Goal: Task Accomplishment & Management: Complete application form

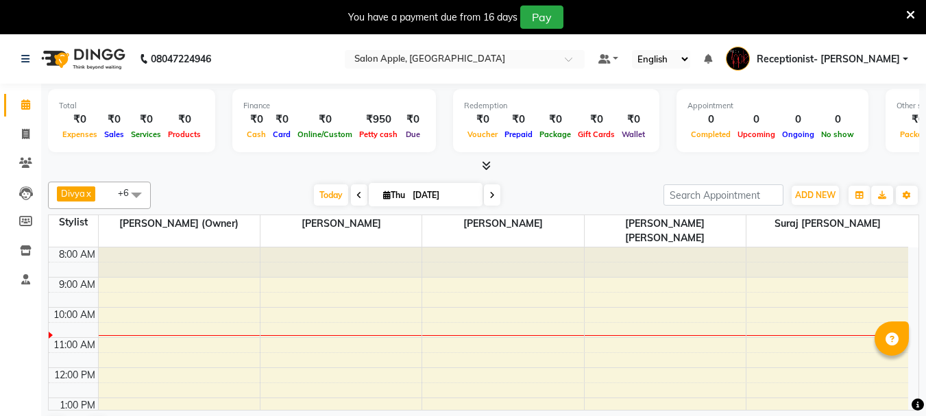
click at [910, 14] on icon at bounding box center [910, 15] width 9 height 12
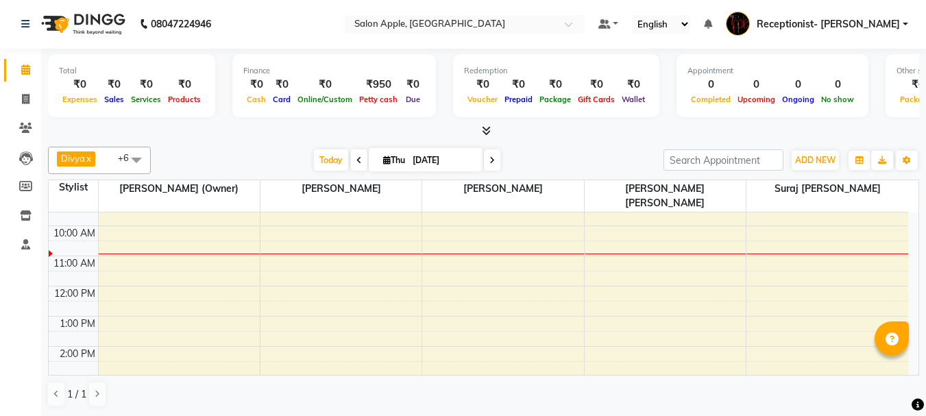
scroll to position [69, 0]
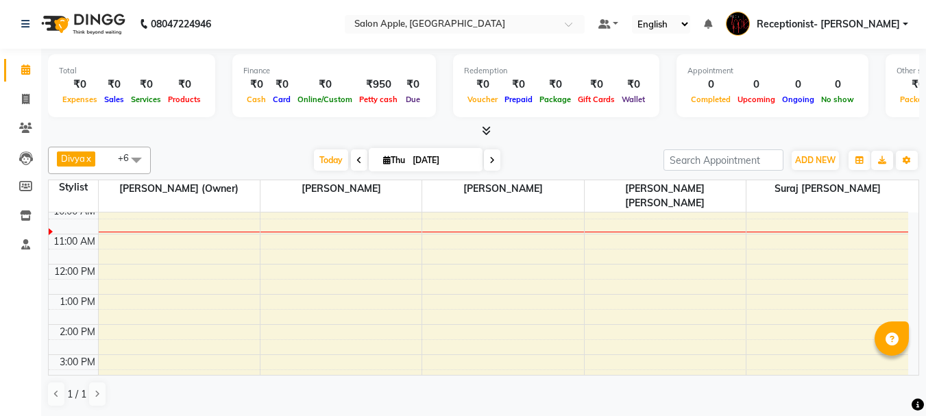
click at [426, 210] on div "8:00 AM 9:00 AM 10:00 AM 11:00 AM 12:00 PM 1:00 PM 2:00 PM 3:00 PM 4:00 PM 5:00…" at bounding box center [478, 339] width 859 height 391
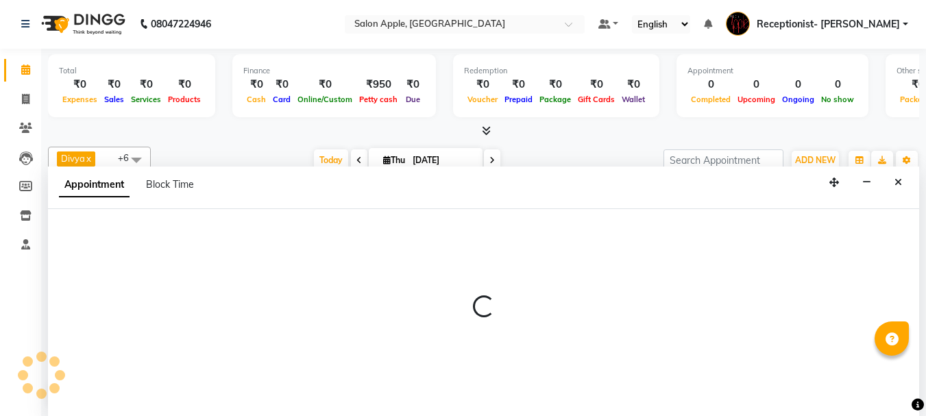
select select "50336"
select select "630"
select select "tentative"
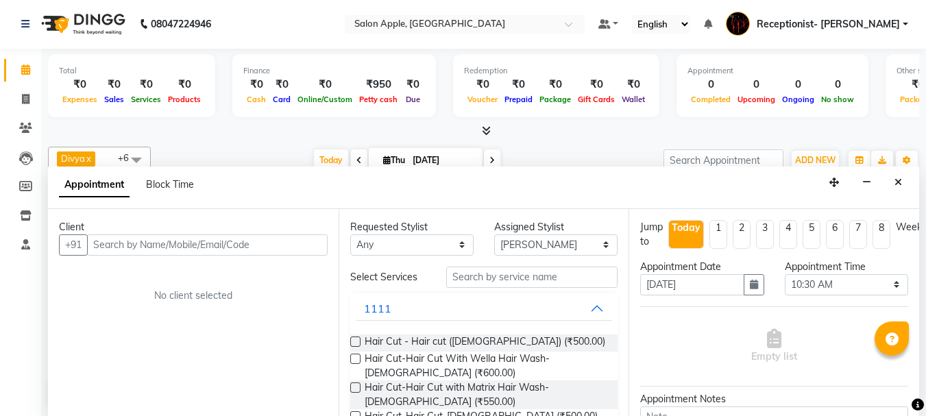
click at [143, 241] on input "text" at bounding box center [207, 244] width 241 height 21
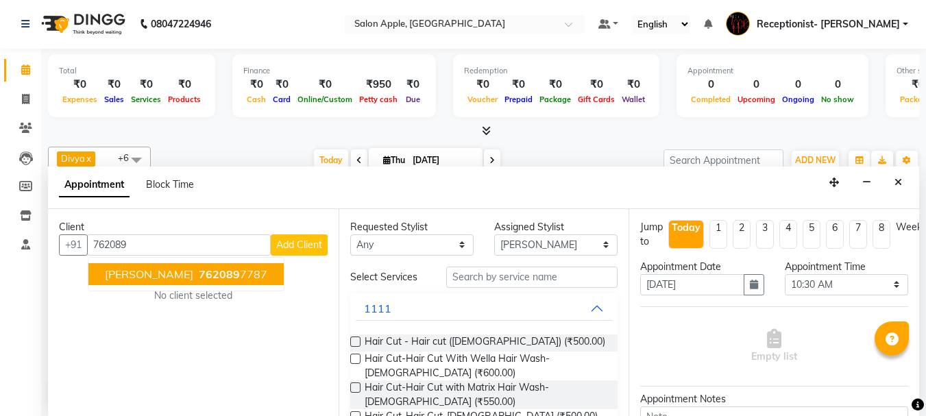
click at [171, 272] on span "[PERSON_NAME]" at bounding box center [149, 274] width 88 height 14
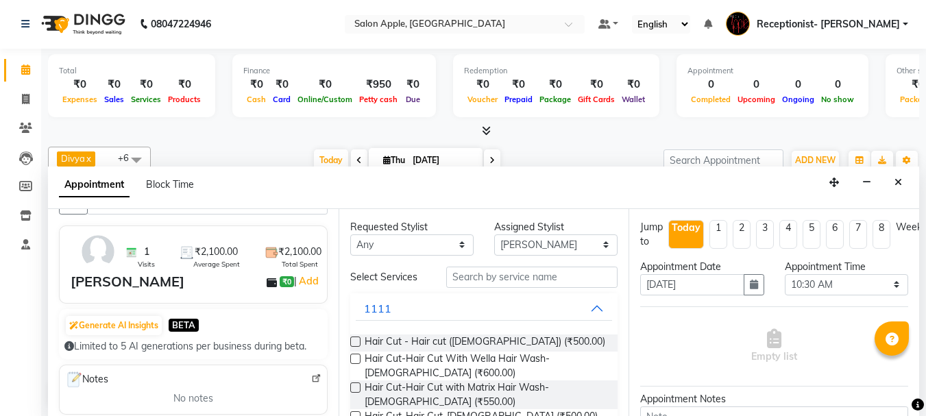
scroll to position [0, 0]
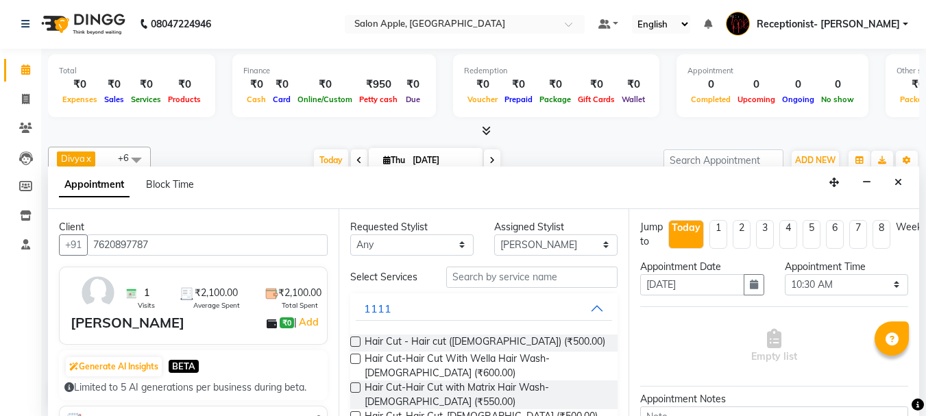
type input "7620897787"
click at [512, 268] on input "text" at bounding box center [531, 277] width 171 height 21
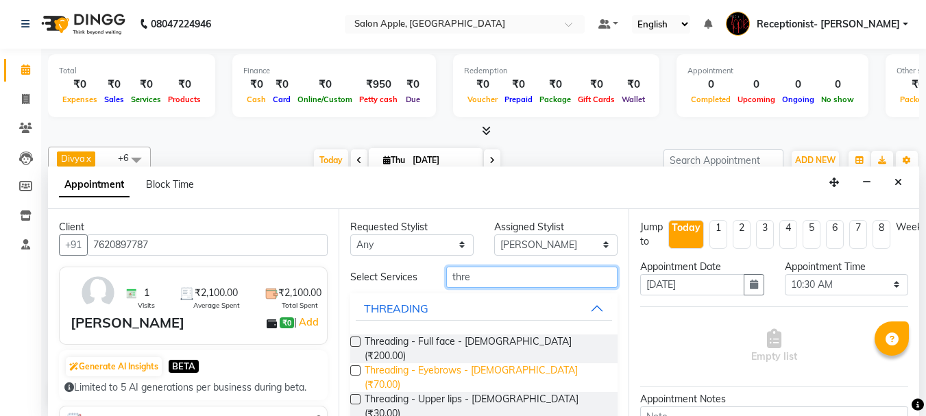
type input "thre"
click at [474, 363] on span "Threading - Eyebrows - [DEMOGRAPHIC_DATA] (₹70.00)" at bounding box center [486, 377] width 243 height 29
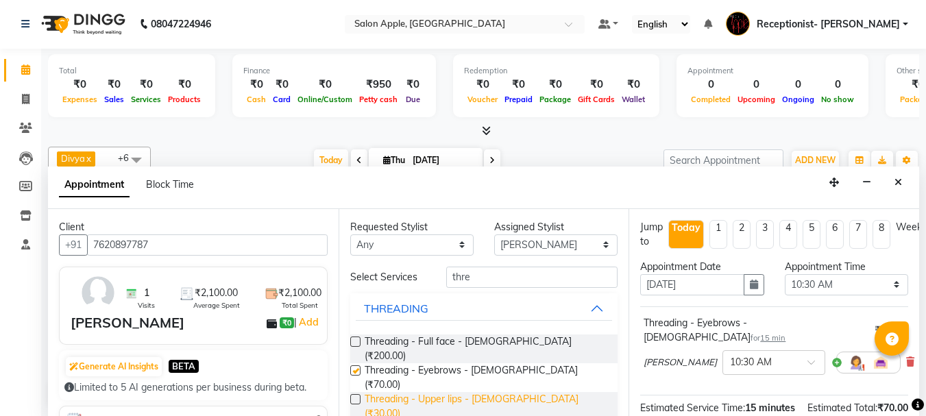
checkbox input "false"
drag, startPoint x: 469, startPoint y: 377, endPoint x: 493, endPoint y: 369, distance: 25.4
click at [470, 392] on span "Threading - Upper lips - [DEMOGRAPHIC_DATA] (₹30.00)" at bounding box center [486, 406] width 243 height 29
checkbox input "false"
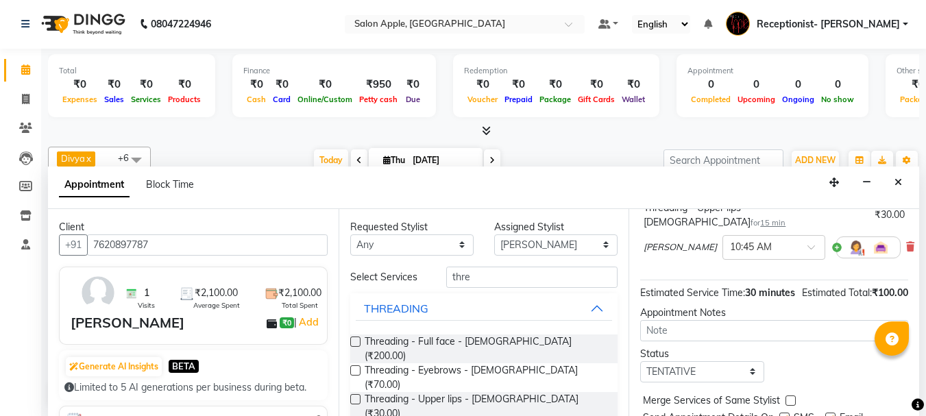
scroll to position [245, 0]
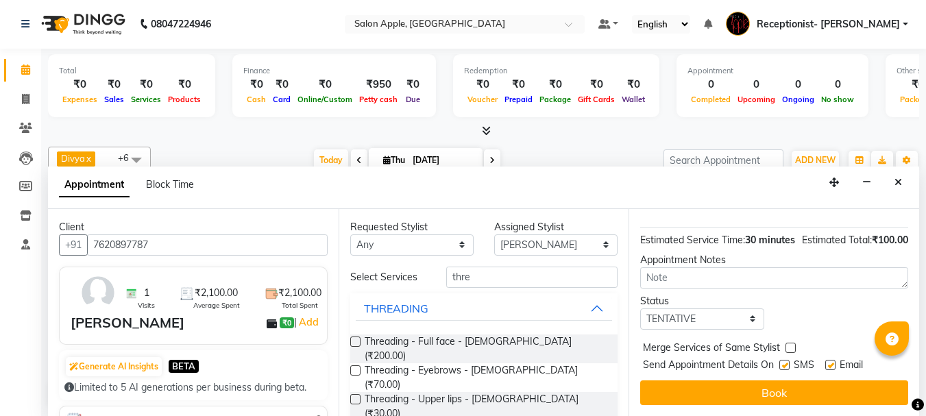
drag, startPoint x: 714, startPoint y: 374, endPoint x: 711, endPoint y: 365, distance: 8.9
click at [713, 380] on button "Book" at bounding box center [774, 392] width 268 height 25
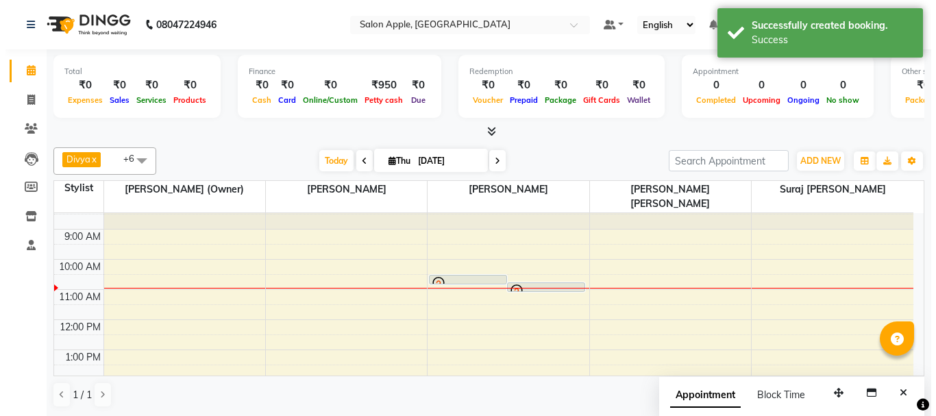
scroll to position [0, 0]
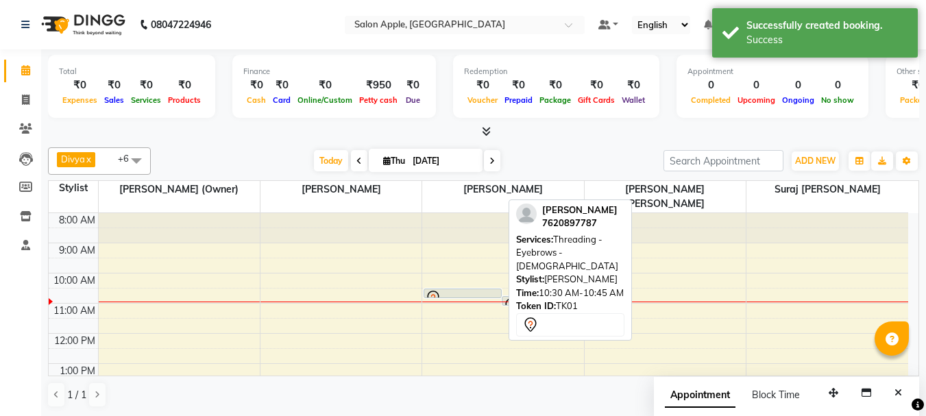
click at [482, 290] on div at bounding box center [462, 298] width 75 height 16
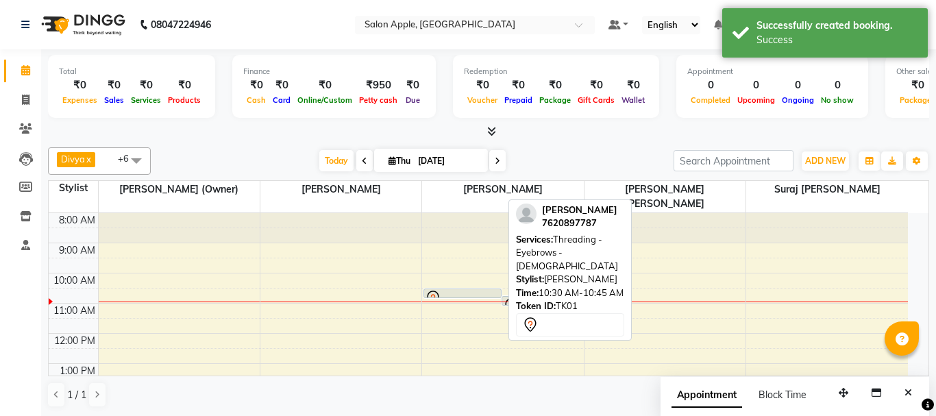
select select "7"
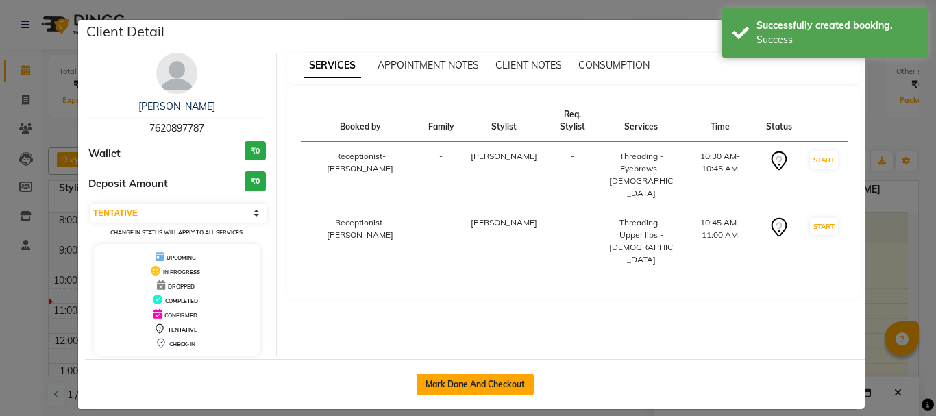
click at [470, 382] on button "Mark Done And Checkout" at bounding box center [475, 385] width 117 height 22
select select "service"
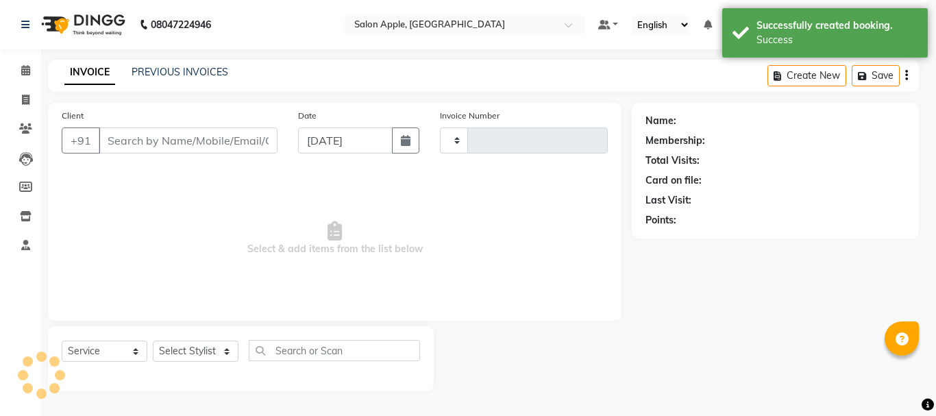
scroll to position [10, 0]
select select "645"
type input "0661"
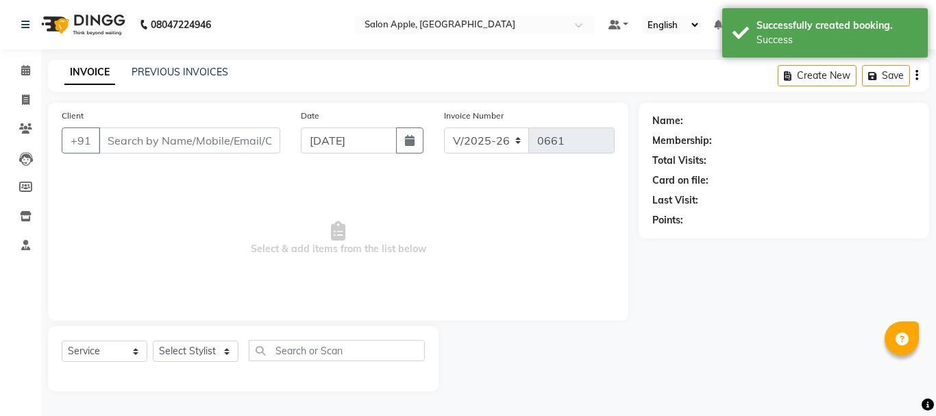
type input "7620897787"
select select "50336"
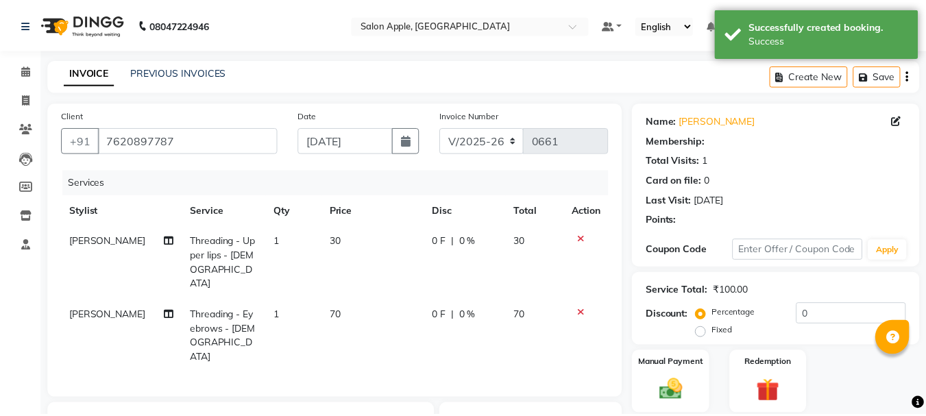
scroll to position [193, 0]
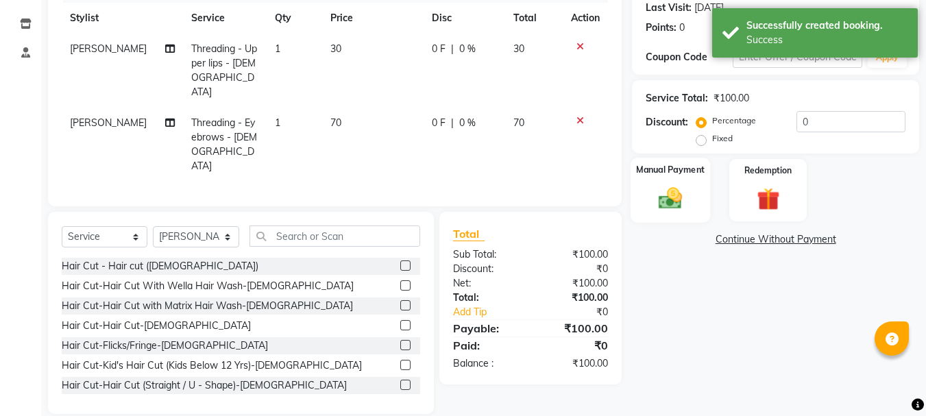
click at [685, 175] on label "Manual Payment" at bounding box center [670, 169] width 69 height 13
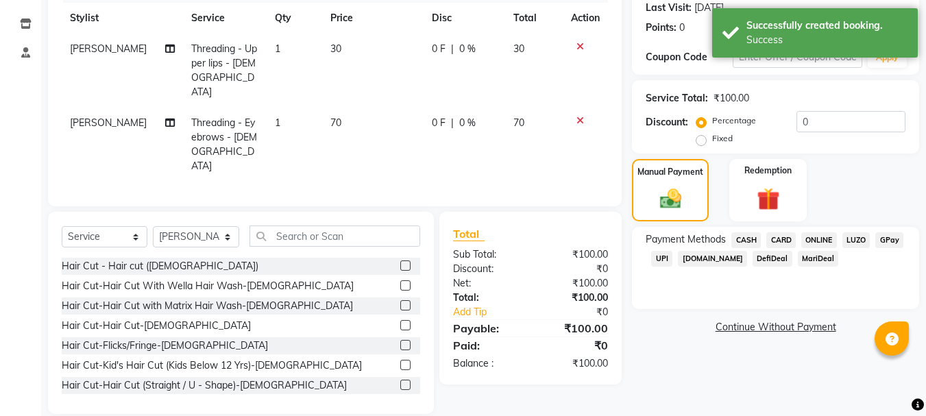
click at [813, 237] on span "ONLINE" at bounding box center [819, 240] width 36 height 16
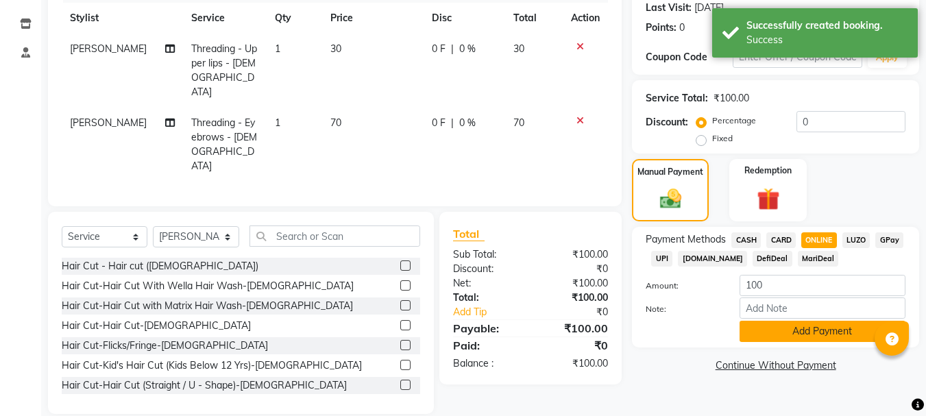
click at [761, 323] on button "Add Payment" at bounding box center [822, 331] width 166 height 21
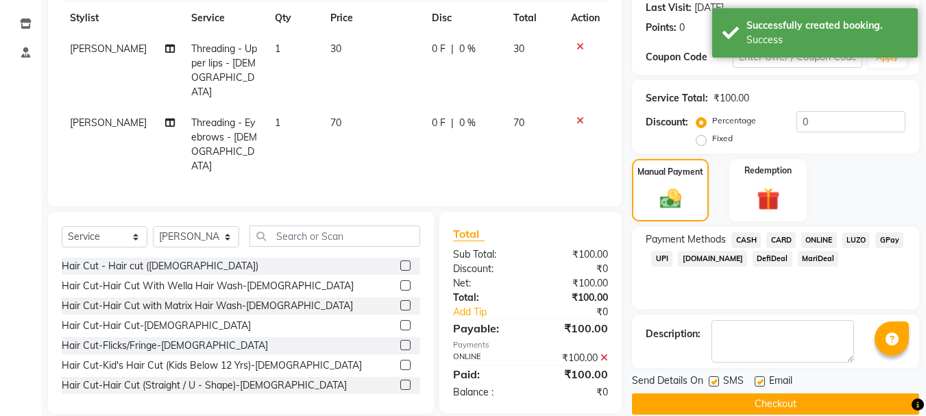
scroll to position [212, 0]
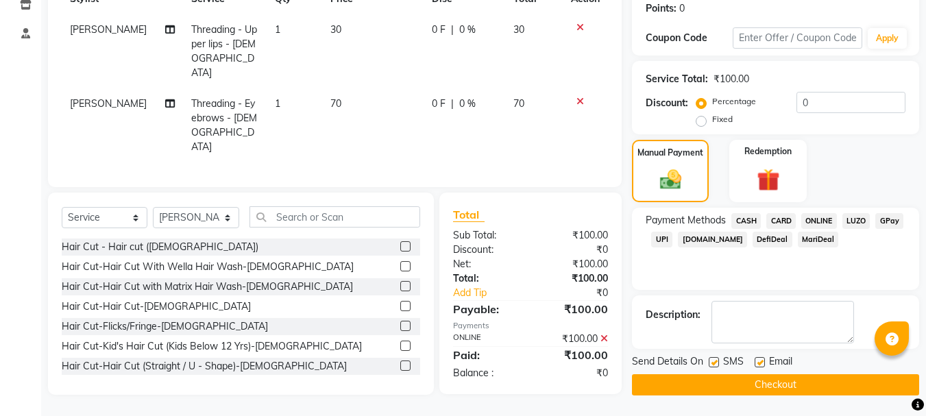
click at [742, 378] on button "Checkout" at bounding box center [775, 384] width 287 height 21
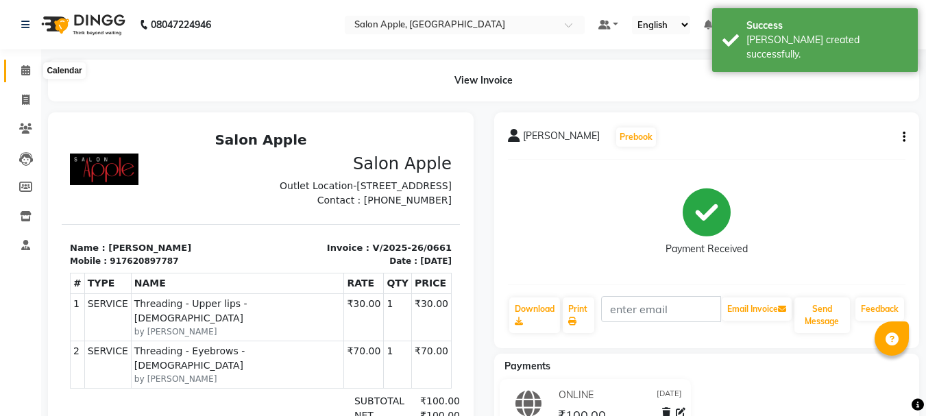
click at [27, 76] on span at bounding box center [26, 71] width 24 height 16
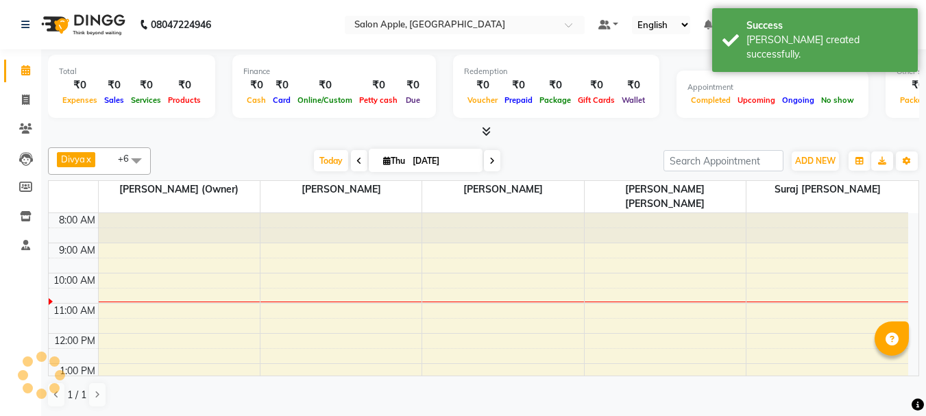
click at [27, 76] on span at bounding box center [26, 71] width 24 height 16
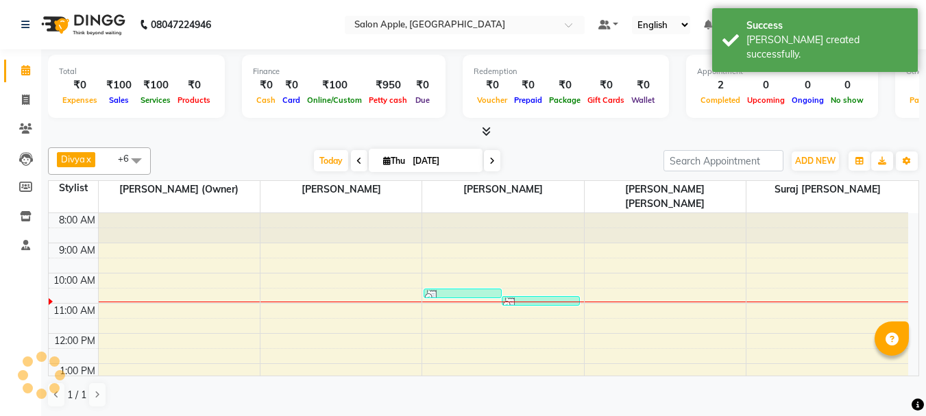
click at [27, 76] on span at bounding box center [26, 71] width 24 height 16
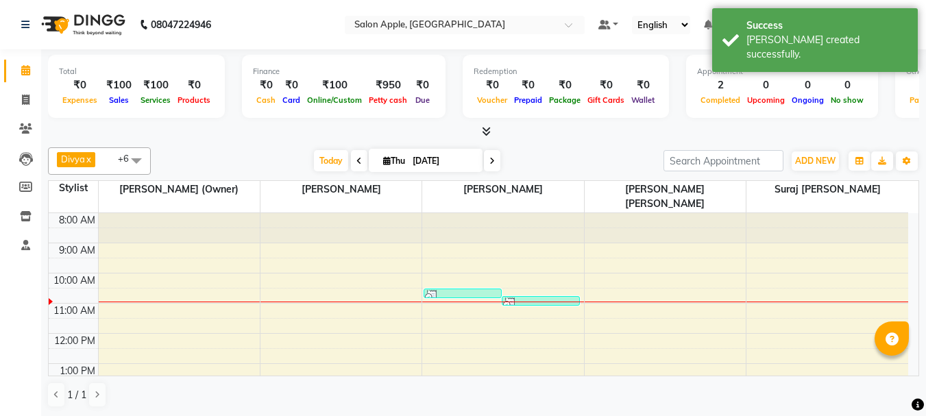
click at [27, 76] on span at bounding box center [26, 71] width 24 height 16
click at [29, 75] on span at bounding box center [26, 71] width 24 height 16
click at [29, 75] on icon at bounding box center [25, 70] width 9 height 10
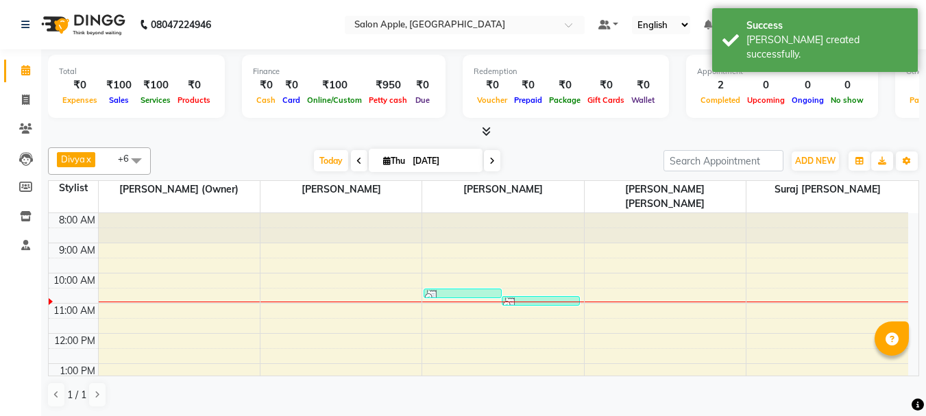
click at [29, 75] on icon at bounding box center [25, 70] width 9 height 10
drag, startPoint x: 29, startPoint y: 75, endPoint x: 22, endPoint y: 72, distance: 7.4
click at [28, 75] on icon at bounding box center [25, 70] width 9 height 10
click at [23, 73] on icon at bounding box center [25, 70] width 9 height 10
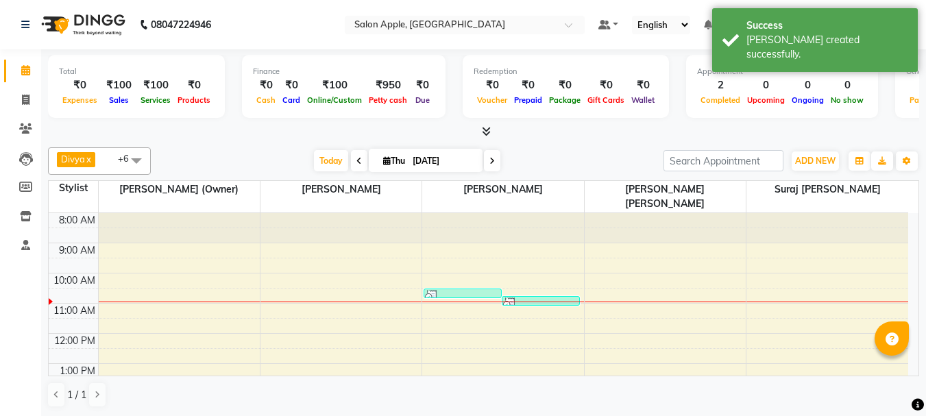
click at [23, 73] on icon at bounding box center [25, 70] width 9 height 10
click at [24, 73] on icon at bounding box center [25, 70] width 9 height 10
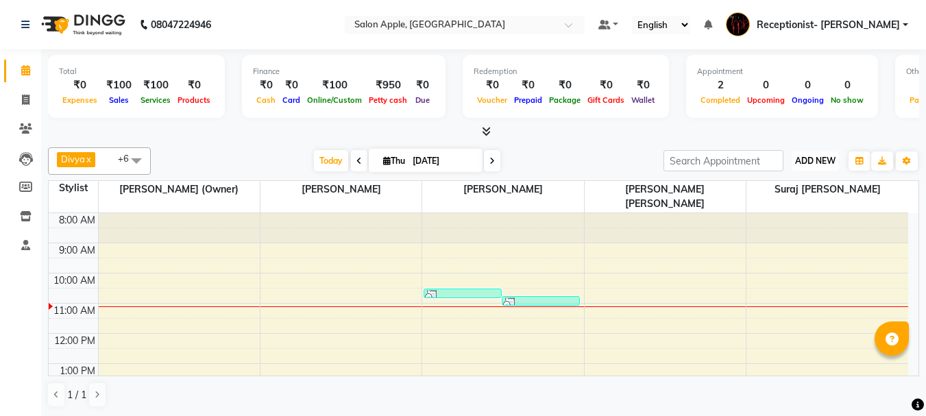
click at [820, 162] on span "ADD NEW" at bounding box center [815, 161] width 40 height 10
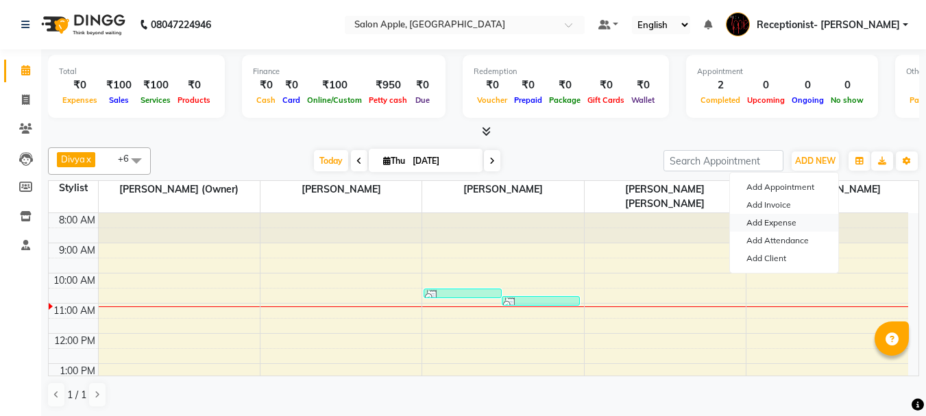
click at [767, 225] on link "Add Expense" at bounding box center [784, 223] width 108 height 18
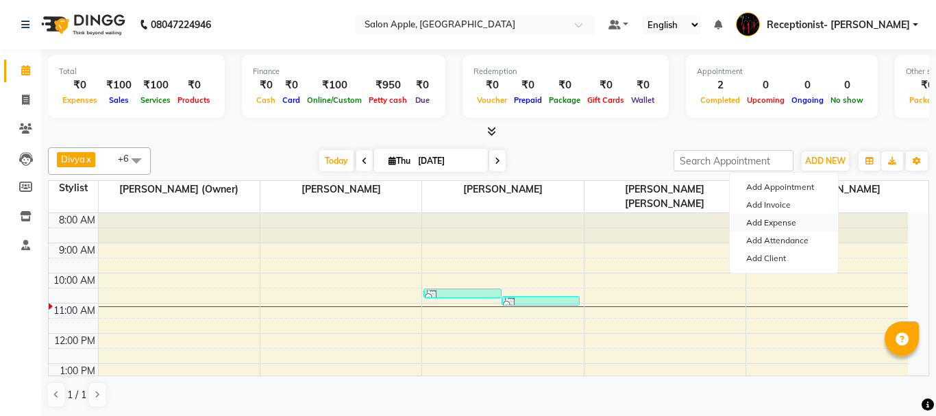
select select "1"
select select "2277"
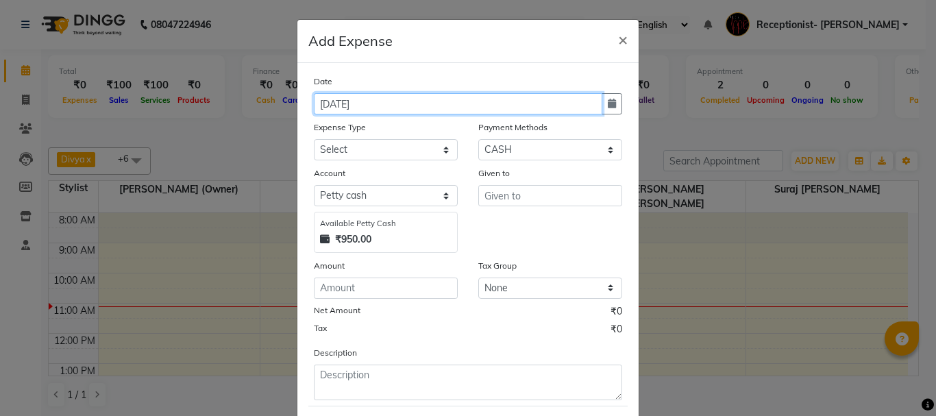
click at [385, 108] on input "[DATE]" at bounding box center [458, 103] width 289 height 21
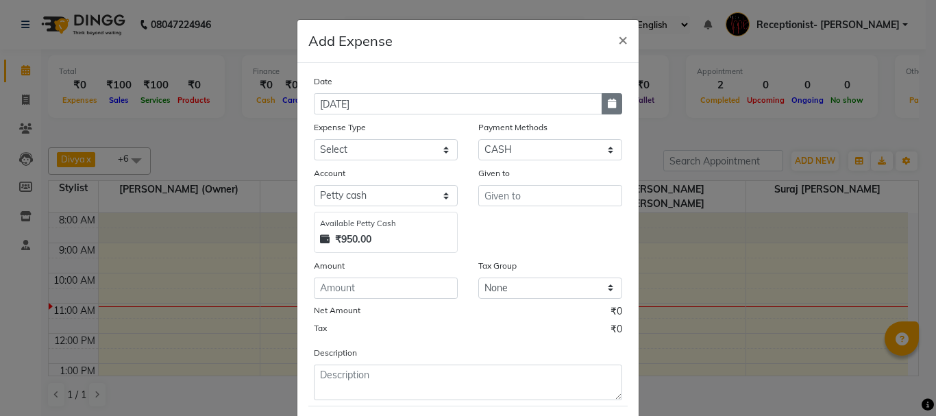
click at [608, 103] on icon "button" at bounding box center [612, 104] width 8 height 10
select select "9"
select select "2025"
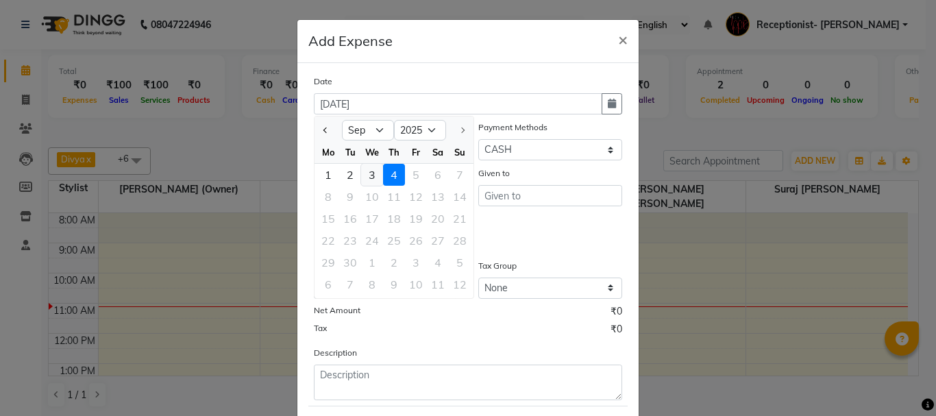
click at [363, 173] on div "3" at bounding box center [372, 175] width 22 height 22
type input "[DATE]"
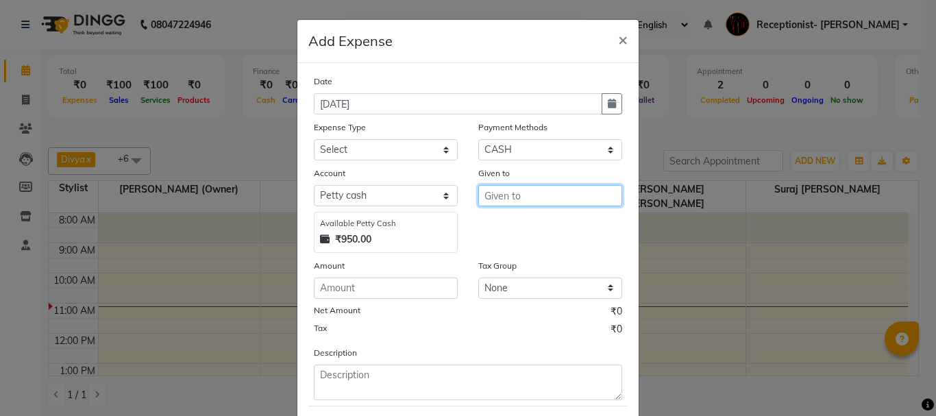
click at [528, 199] on input "text" at bounding box center [550, 195] width 144 height 21
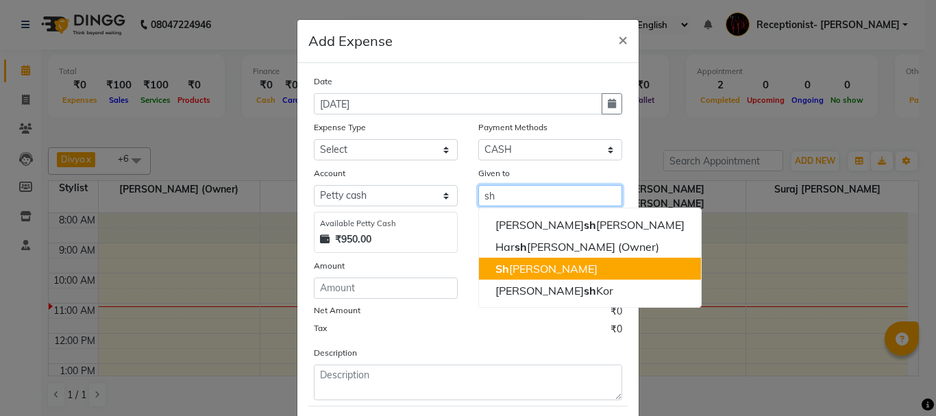
click at [569, 269] on ngb-highlight "Sh [PERSON_NAME]" at bounding box center [546, 269] width 102 height 14
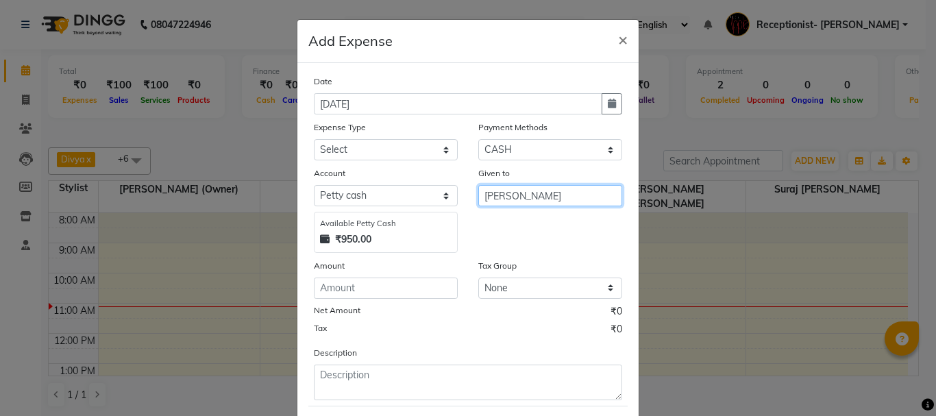
type input "[PERSON_NAME]"
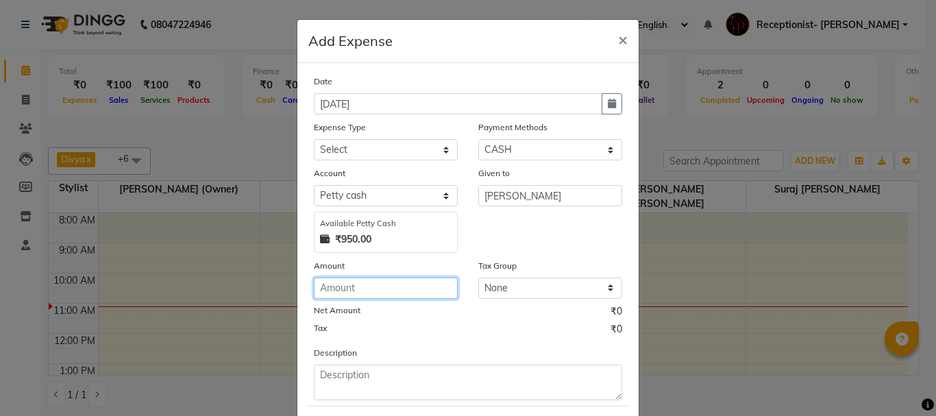
click at [387, 297] on input "number" at bounding box center [386, 288] width 144 height 21
type input "25"
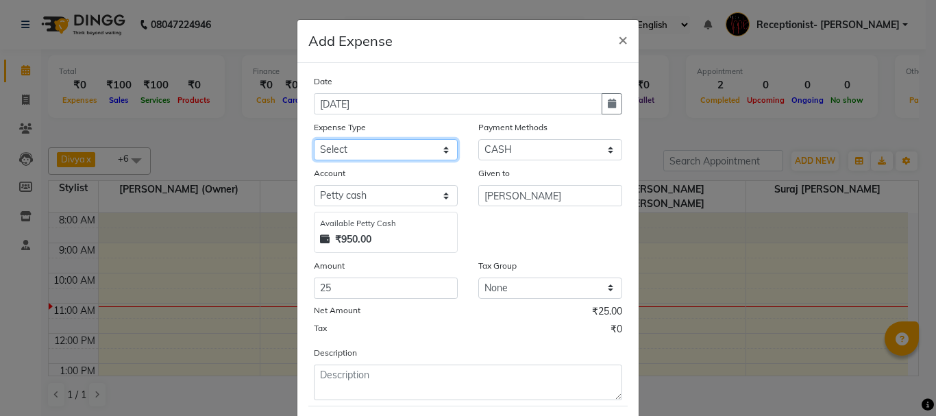
click at [411, 147] on select "Select CASH HANDED OVER TO OWNER client refund Client Snacks Donation Electrici…" at bounding box center [386, 149] width 144 height 21
select select "19361"
click at [314, 139] on select "Select CASH HANDED OVER TO OWNER client refund Client Snacks Donation Electrici…" at bounding box center [386, 149] width 144 height 21
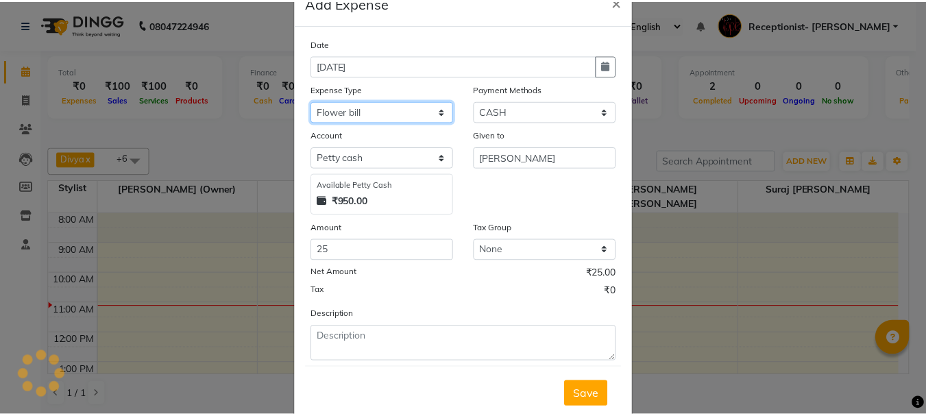
scroll to position [75, 0]
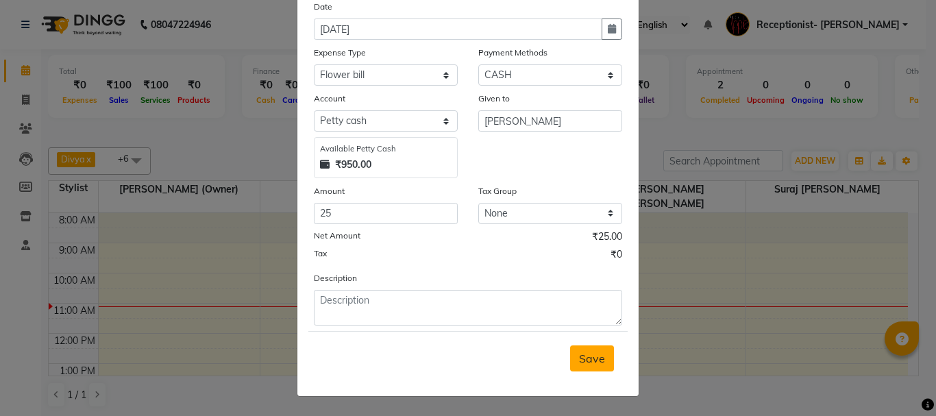
click at [594, 361] on span "Save" at bounding box center [592, 359] width 26 height 14
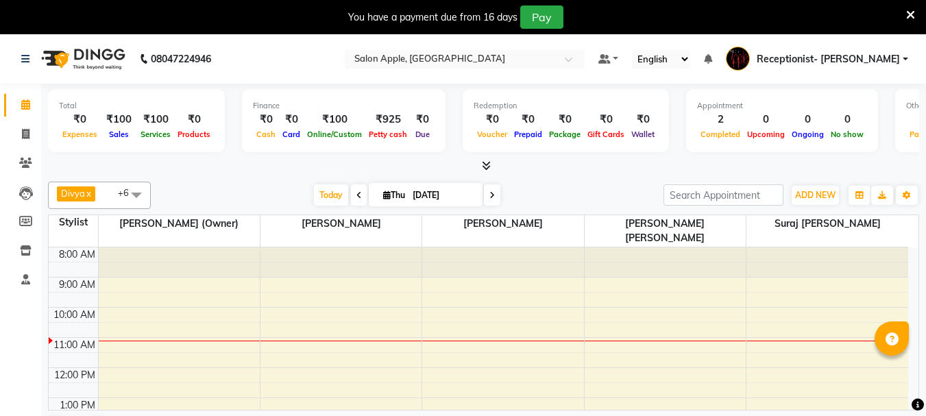
click at [908, 15] on icon at bounding box center [910, 15] width 9 height 12
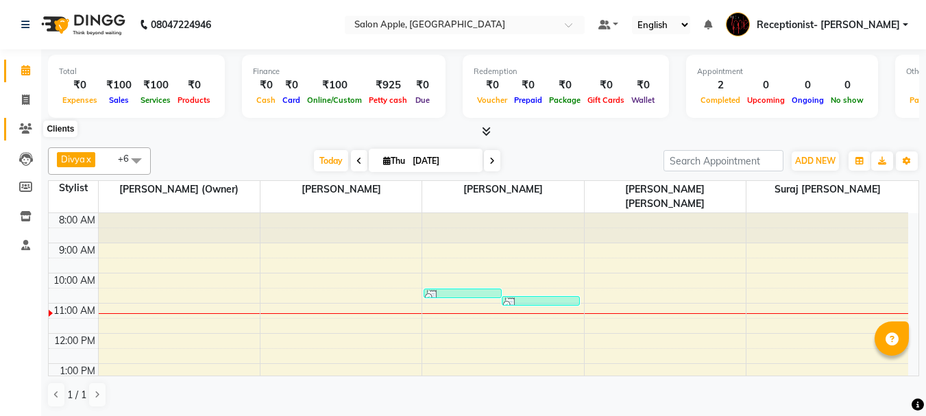
click at [21, 125] on icon at bounding box center [25, 128] width 13 height 10
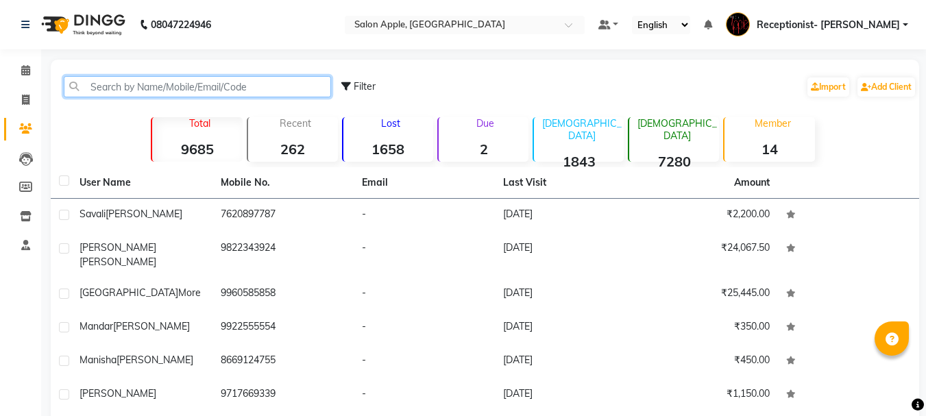
click at [134, 93] on input "text" at bounding box center [197, 86] width 267 height 21
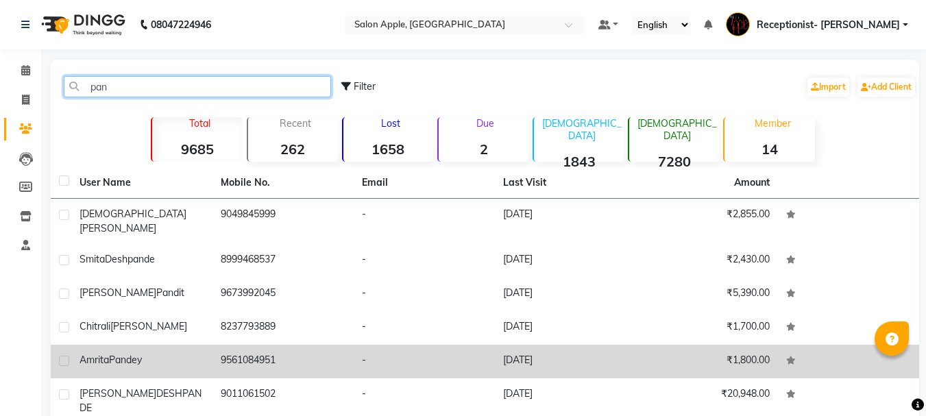
type input "pan"
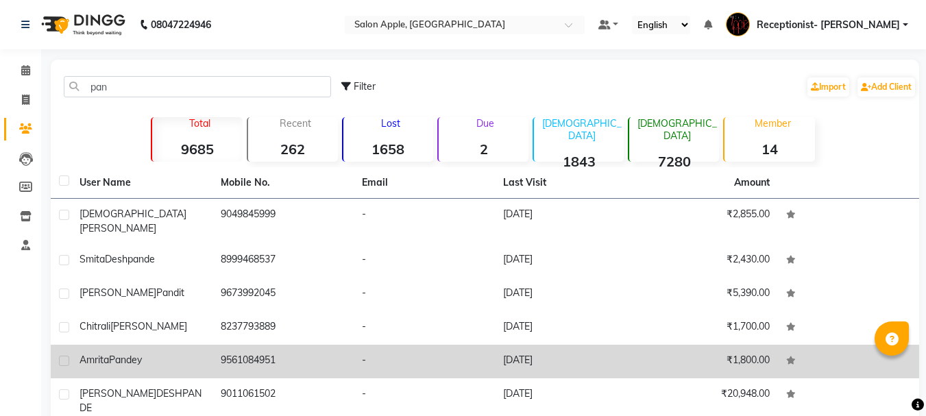
click at [535, 348] on td "[DATE]" at bounding box center [565, 362] width 141 height 34
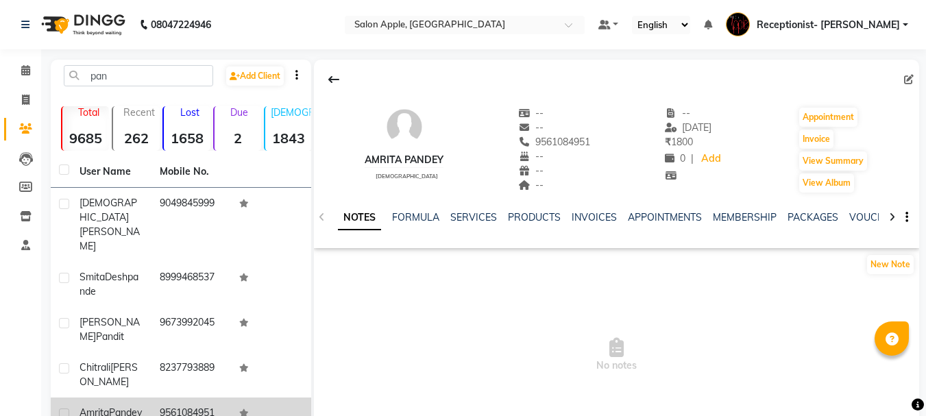
click at [475, 224] on div "SERVICES" at bounding box center [473, 217] width 47 height 14
click at [477, 215] on link "SERVICES" at bounding box center [473, 217] width 47 height 12
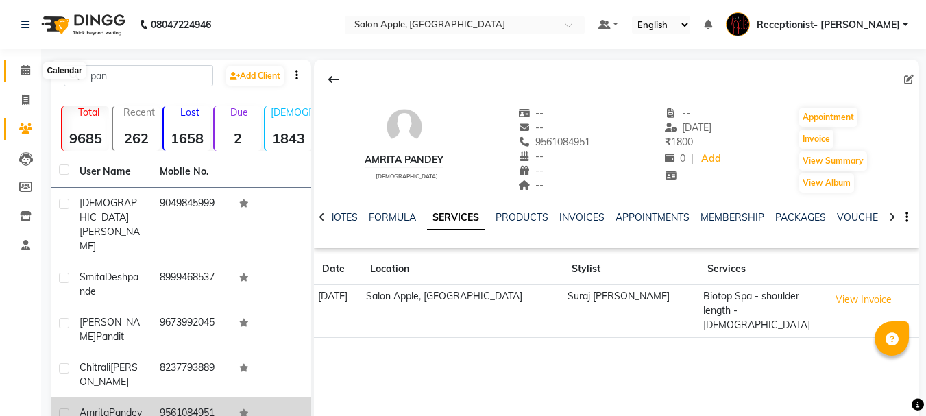
click at [24, 66] on icon at bounding box center [25, 70] width 9 height 10
click at [23, 69] on icon at bounding box center [25, 70] width 9 height 10
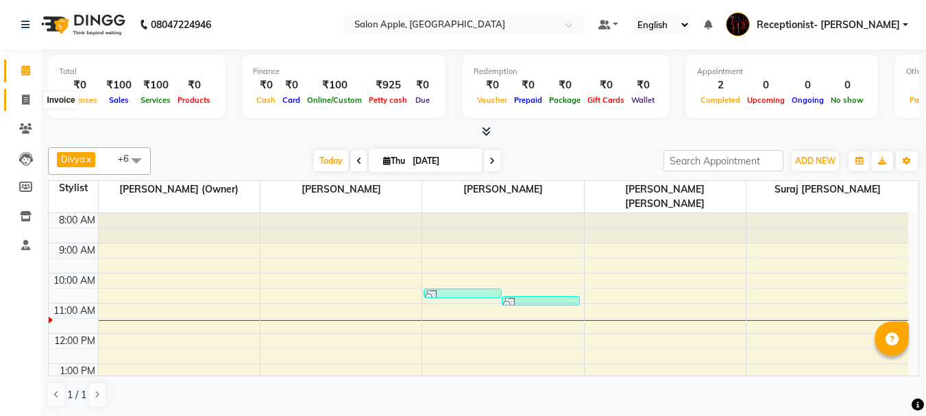
click at [23, 106] on span at bounding box center [26, 101] width 24 height 16
select select "service"
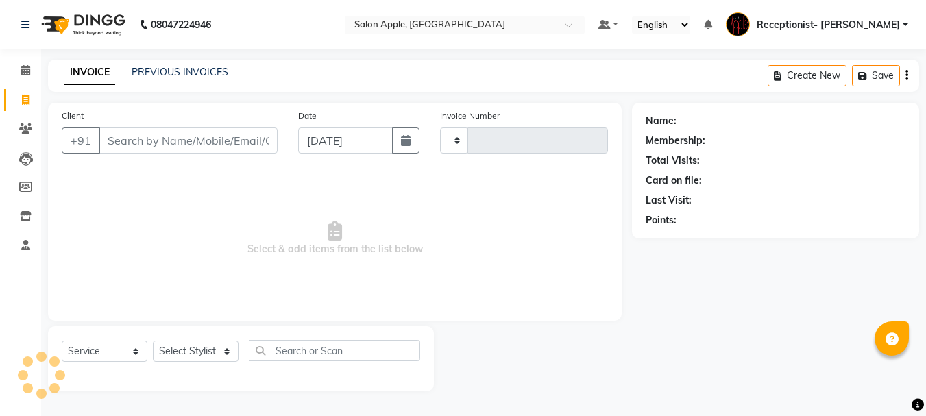
type input "0662"
select select "645"
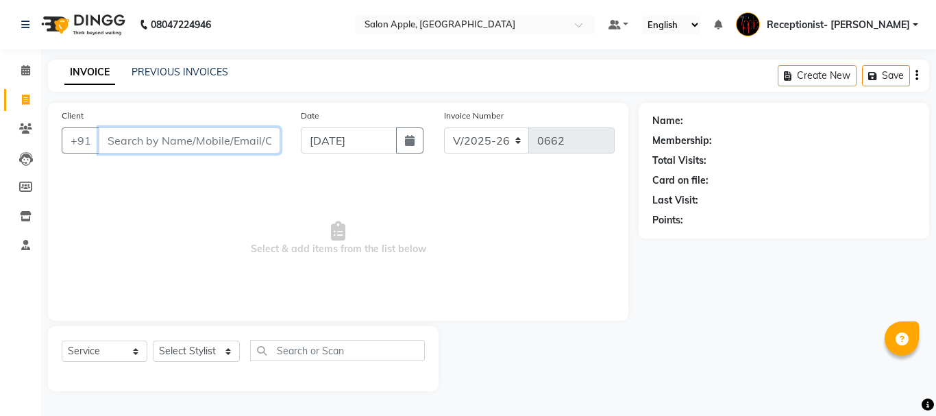
click at [214, 140] on input "Client" at bounding box center [190, 140] width 182 height 26
click at [24, 128] on icon at bounding box center [25, 128] width 13 height 10
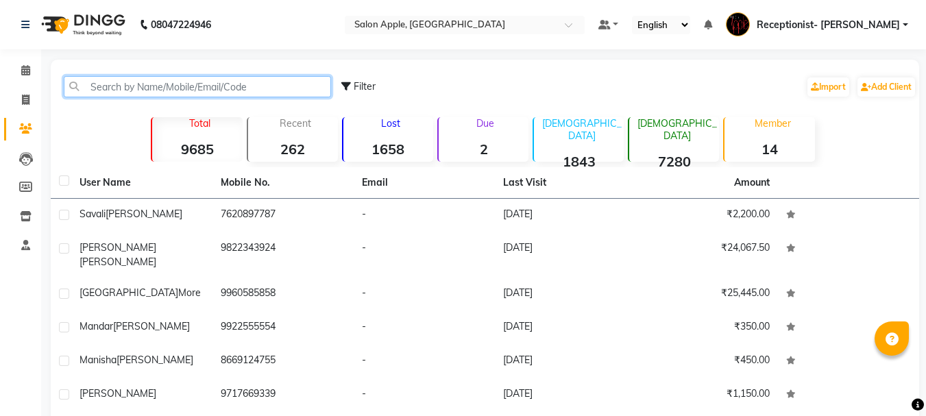
click at [195, 83] on input "text" at bounding box center [197, 86] width 267 height 21
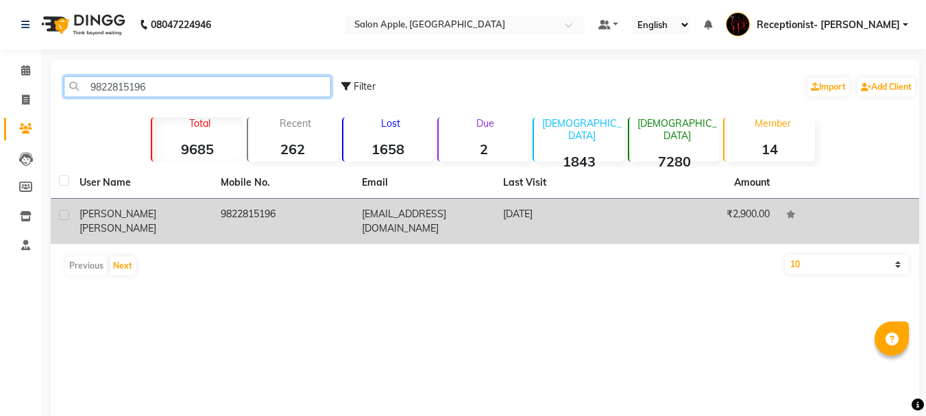
type input "9822815196"
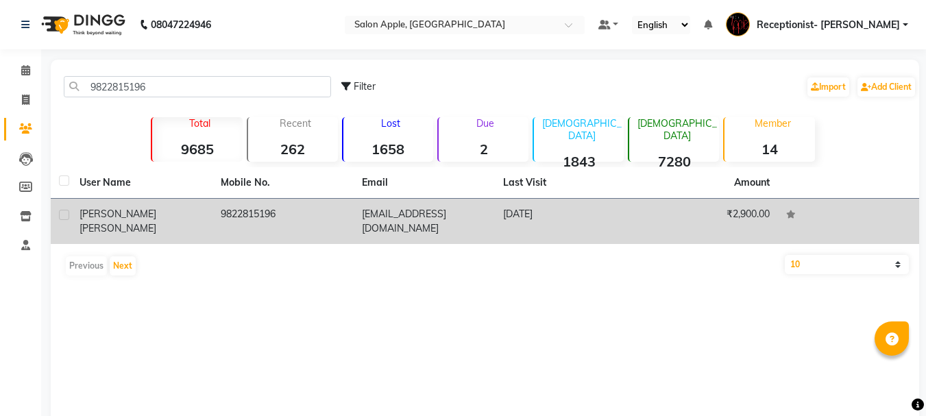
click at [310, 215] on td "9822815196" at bounding box center [282, 221] width 141 height 45
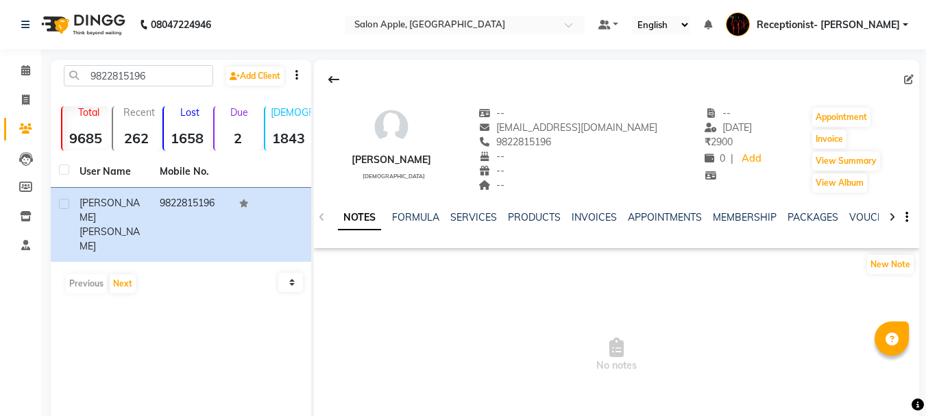
click at [480, 210] on div "NOTES FORMULA SERVICES PRODUCTS INVOICES APPOINTMENTS MEMBERSHIP PACKAGES VOUCH…" at bounding box center [616, 217] width 605 height 47
click at [476, 220] on link "SERVICES" at bounding box center [473, 217] width 47 height 12
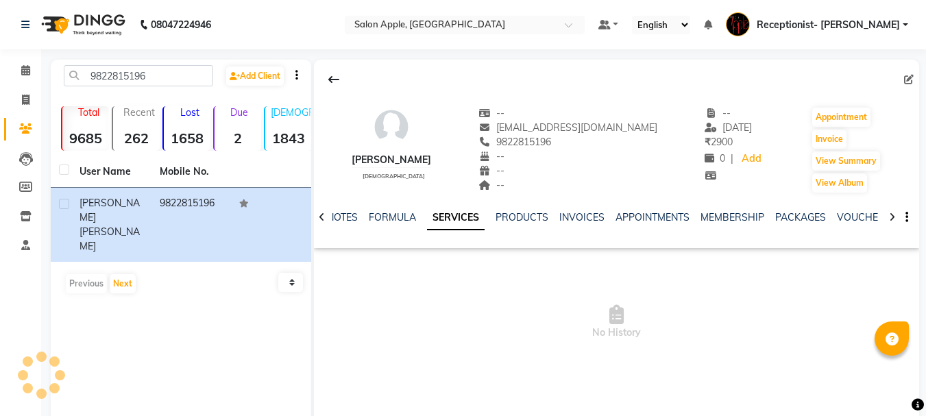
click at [476, 220] on link "SERVICES" at bounding box center [456, 218] width 58 height 25
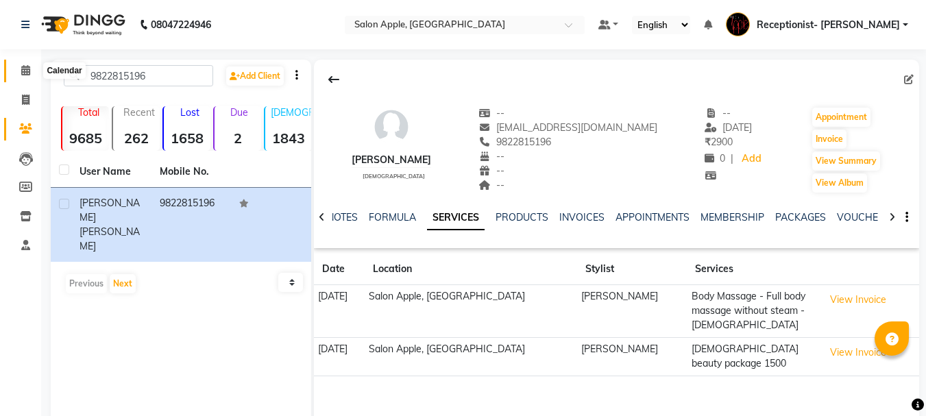
click at [23, 66] on icon at bounding box center [25, 70] width 9 height 10
